Goal: Use online tool/utility: Utilize a website feature to perform a specific function

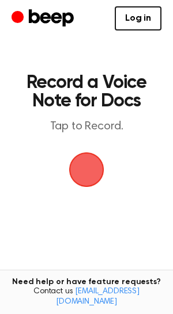
click at [77, 165] on span "button" at bounding box center [86, 169] width 39 height 39
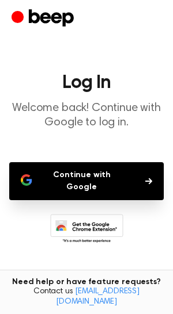
click at [81, 180] on button "Continue with Google" at bounding box center [86, 181] width 154 height 38
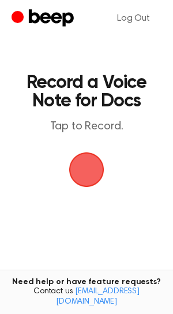
click at [74, 205] on main "Record a Voice Note for Docs Tap to Record. Tired of copying and pasting? Use t…" at bounding box center [86, 189] width 173 height 379
click at [82, 182] on span "button" at bounding box center [86, 169] width 35 height 35
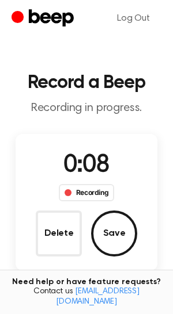
click at [54, 238] on button "Delete" at bounding box center [59, 234] width 46 height 46
